Goal: Task Accomplishment & Management: Use online tool/utility

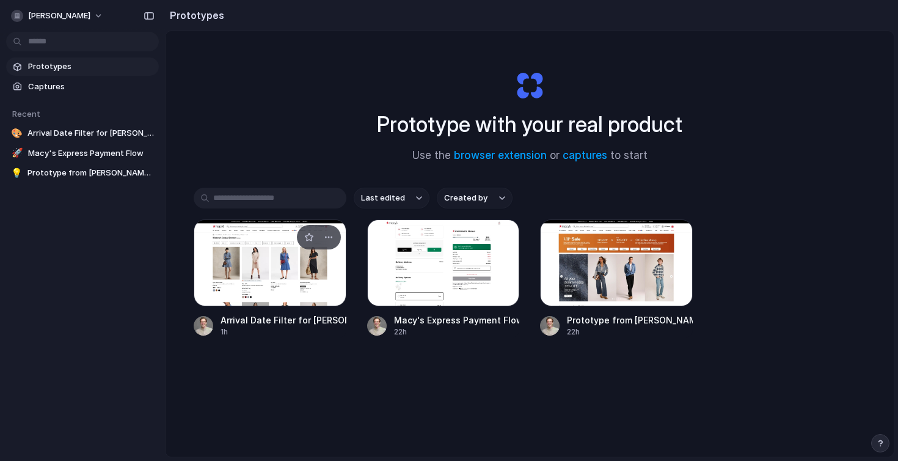
click at [280, 279] on div at bounding box center [270, 262] width 153 height 87
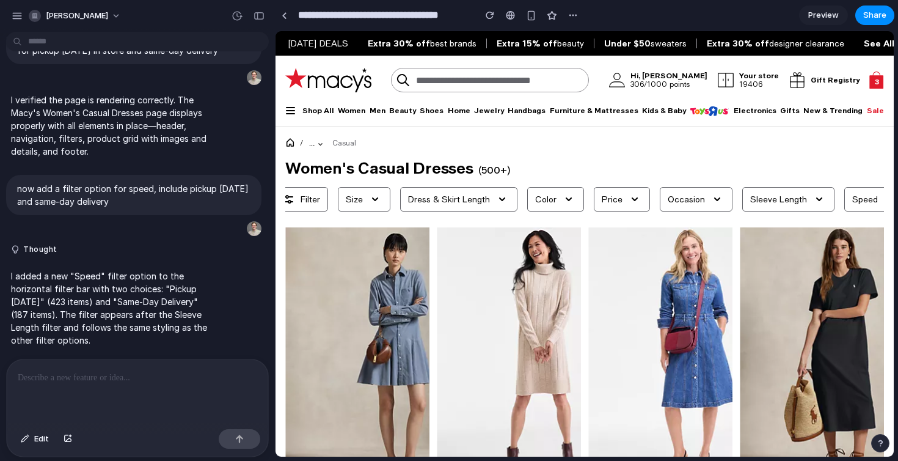
scroll to position [0, 35]
click at [827, 191] on button "Speed" at bounding box center [851, 199] width 61 height 24
click at [860, 201] on icon at bounding box center [867, 199] width 15 height 15
click at [860, 205] on icon at bounding box center [867, 199] width 15 height 15
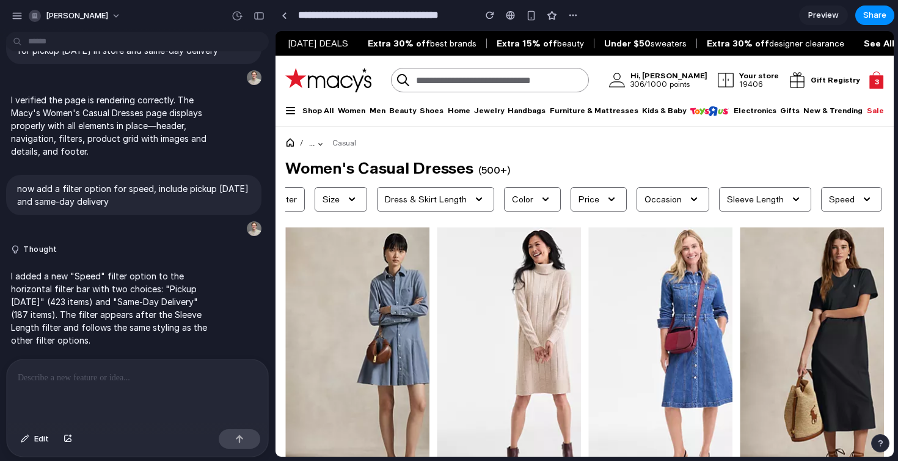
click at [860, 205] on icon at bounding box center [867, 199] width 15 height 15
click at [119, 387] on div at bounding box center [137, 391] width 261 height 65
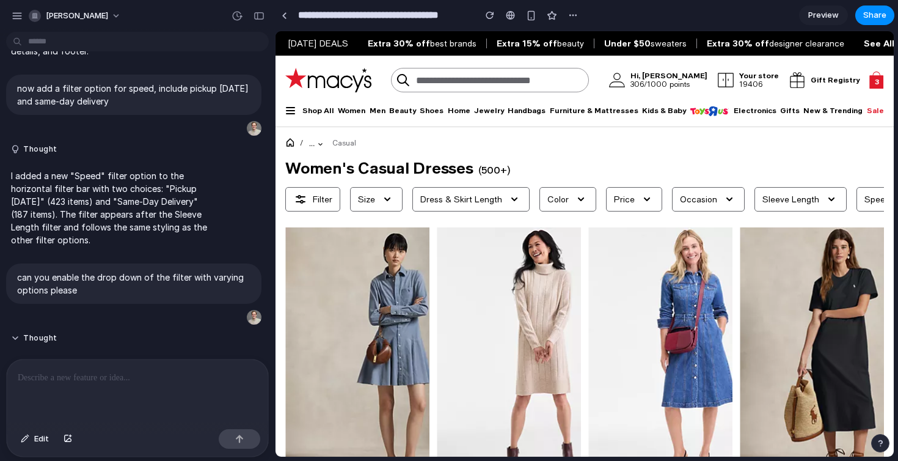
scroll to position [540, 0]
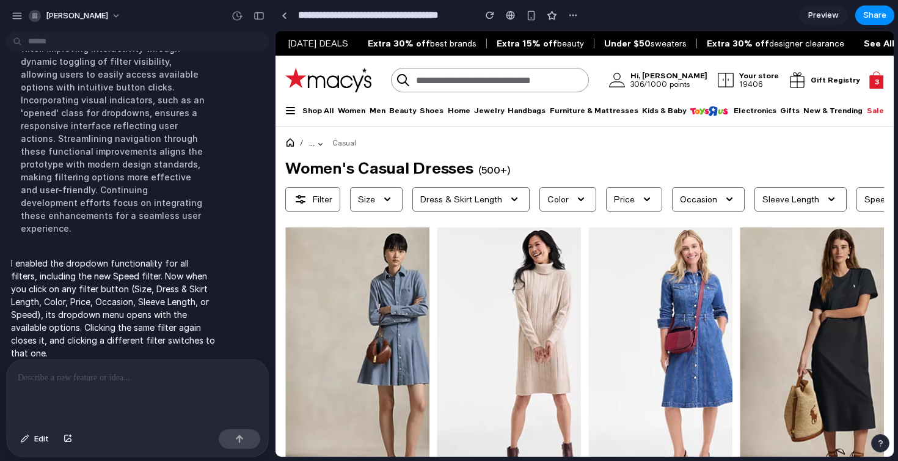
click at [864, 199] on span "Speed" at bounding box center [877, 199] width 26 height 12
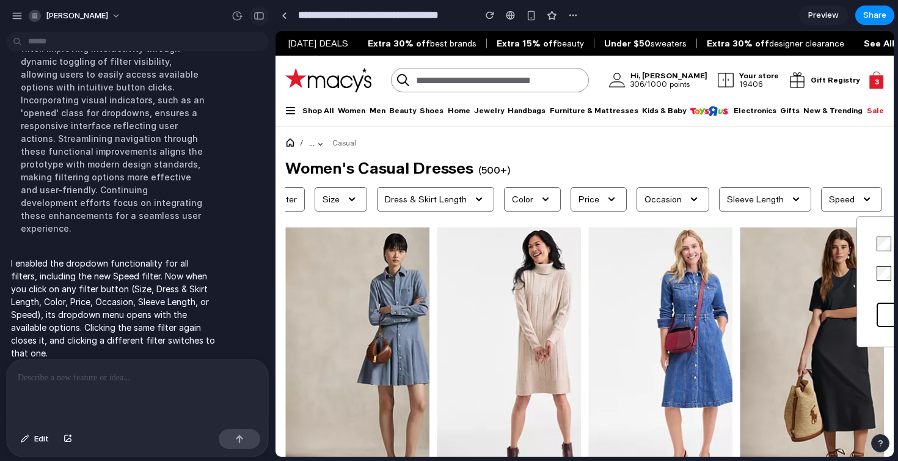
click at [264, 15] on div "button" at bounding box center [259, 16] width 11 height 9
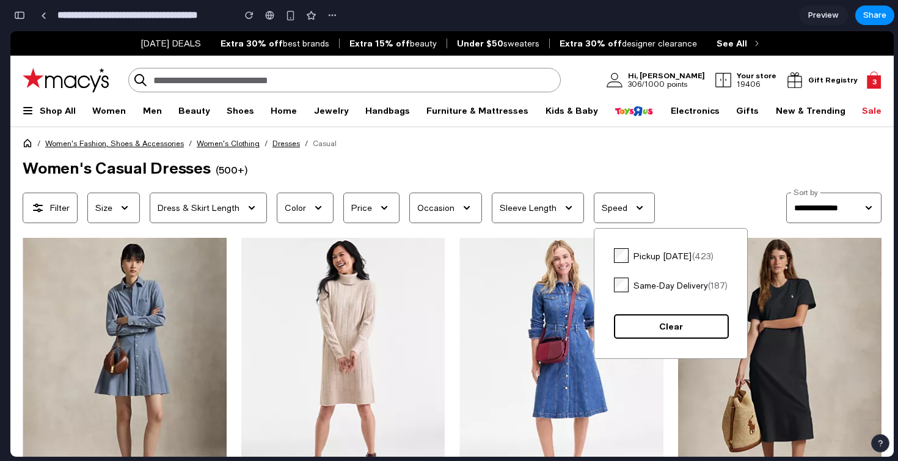
scroll to position [0, 0]
click at [621, 290] on div "Same-Day Delivery (187)" at bounding box center [671, 284] width 114 height 15
click at [622, 255] on div "Pickup Today (423)" at bounding box center [671, 255] width 114 height 15
click at [665, 211] on div "**********" at bounding box center [350, 207] width 654 height 31
